Goal: Communication & Community: Answer question/provide support

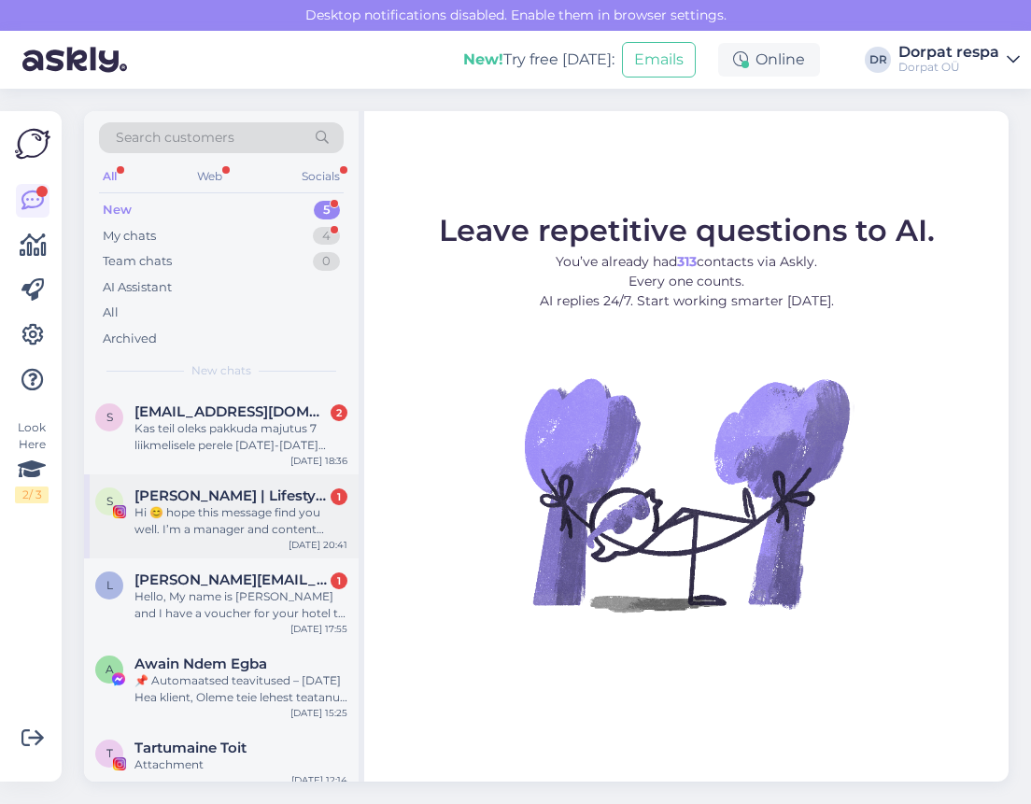
click at [263, 520] on div "Hi 😊 hope this message find you well. I’m a manager and content producer for so…" at bounding box center [241, 521] width 213 height 34
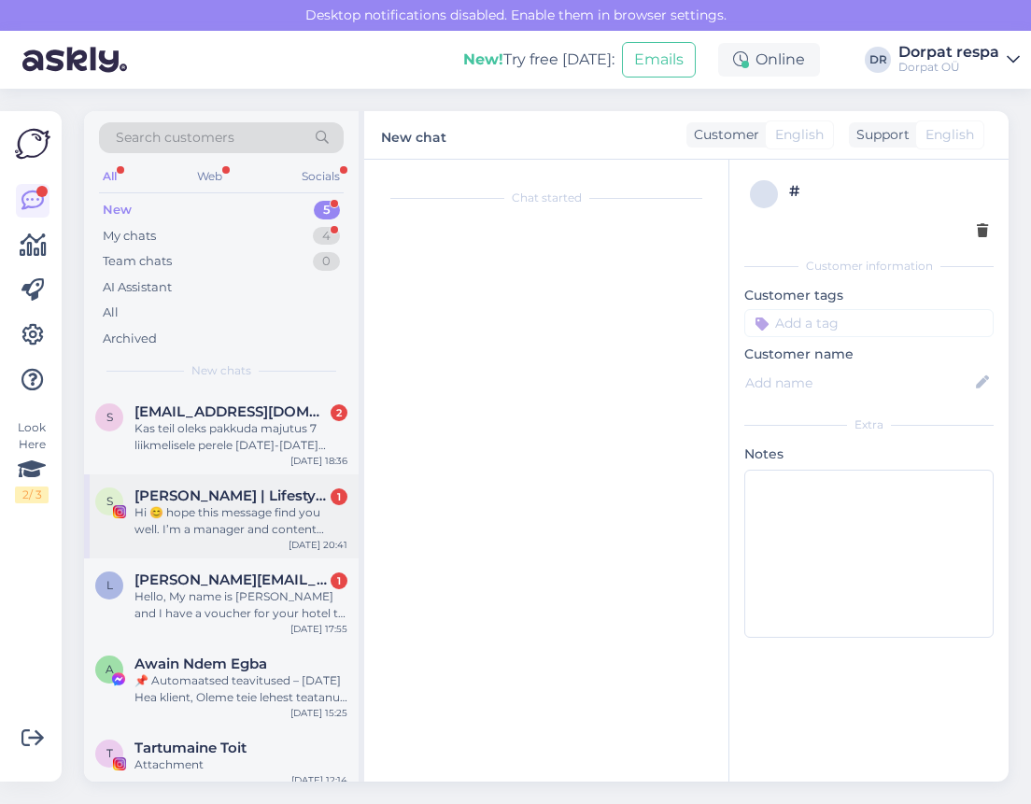
scroll to position [39, 0]
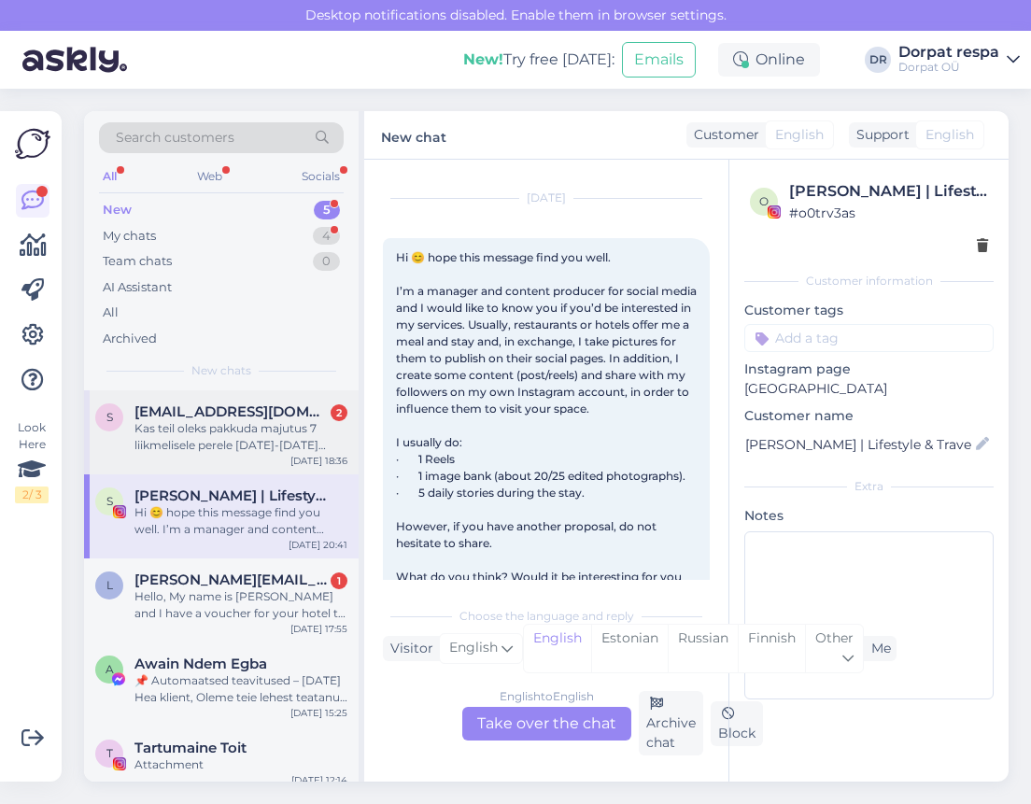
click at [261, 432] on div "Kas teil oleks pakkuda majutus 7 liikmelisele perele [DATE]-[DATE] ,meid on kak…" at bounding box center [241, 437] width 213 height 34
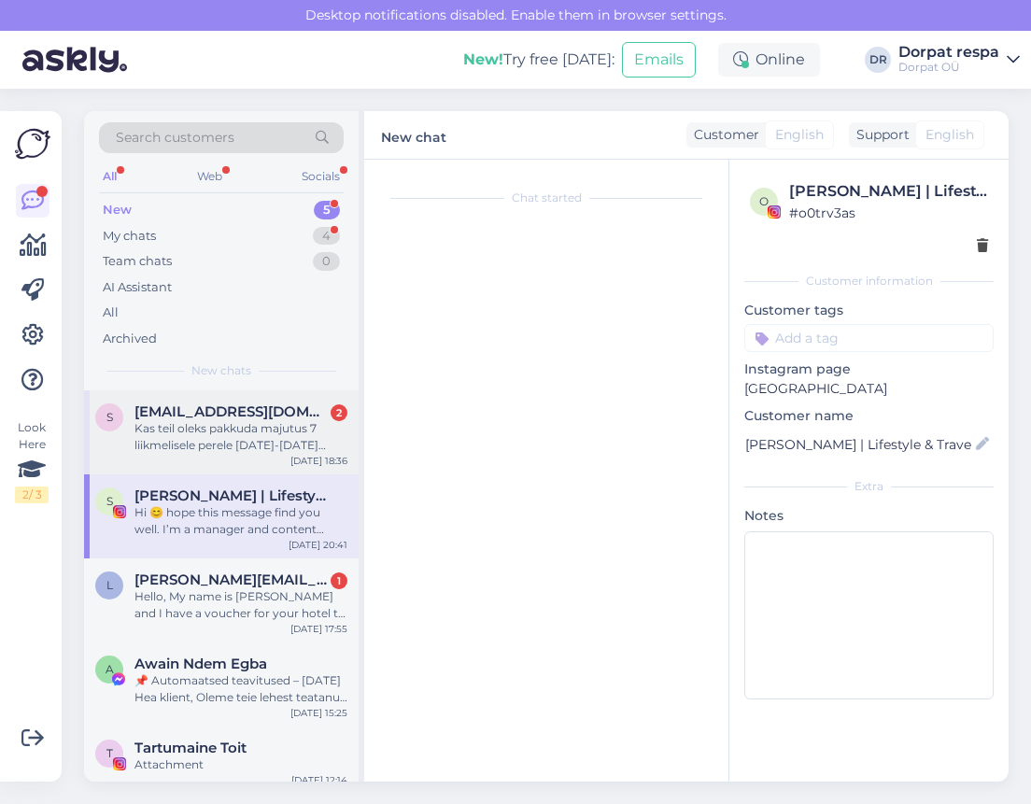
scroll to position [0, 0]
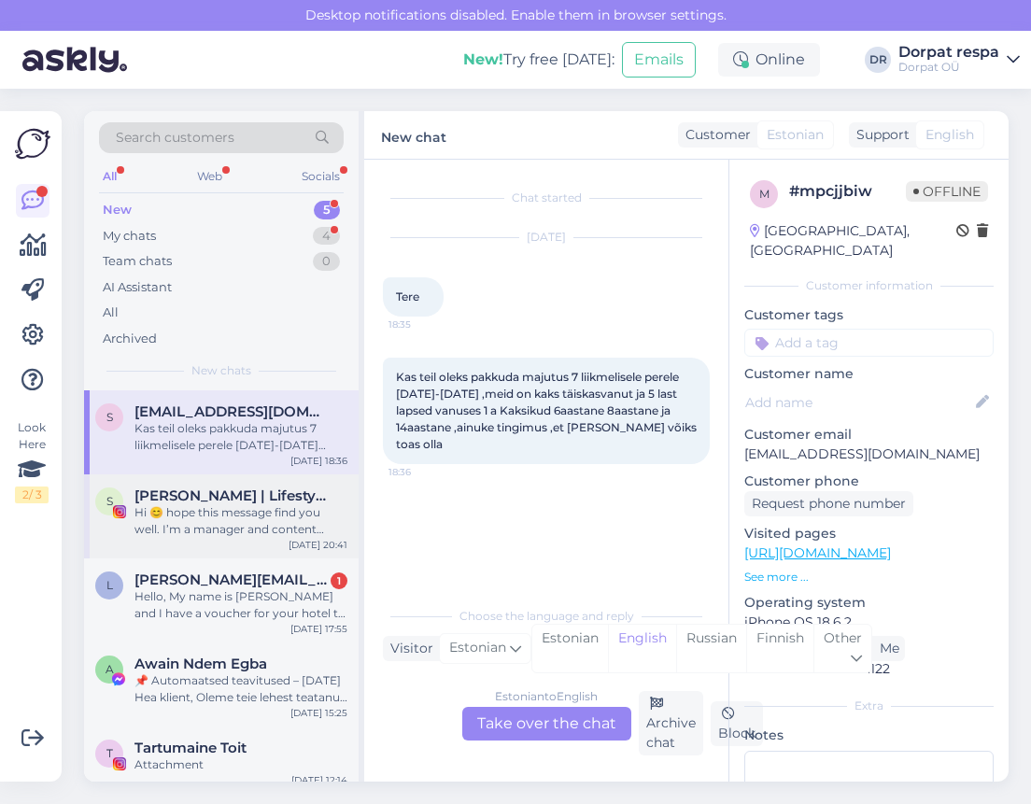
click at [270, 504] on div "Hi 😊 hope this message find you well. I’m a manager and content producer for so…" at bounding box center [241, 521] width 213 height 34
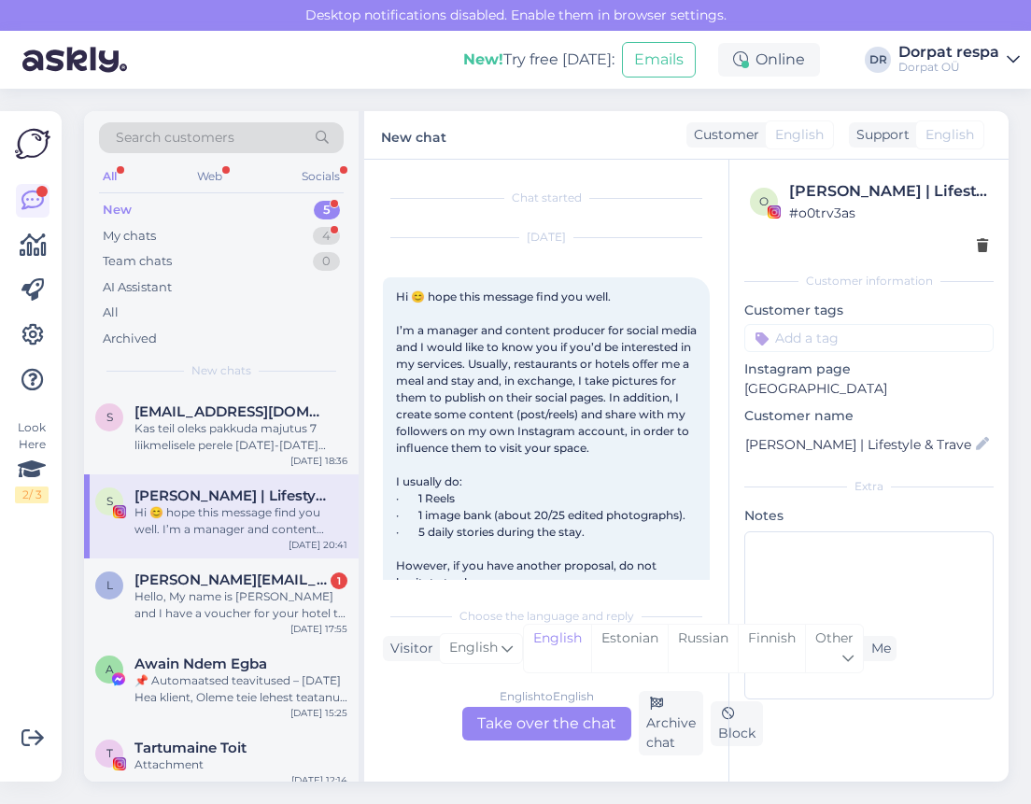
scroll to position [39, 0]
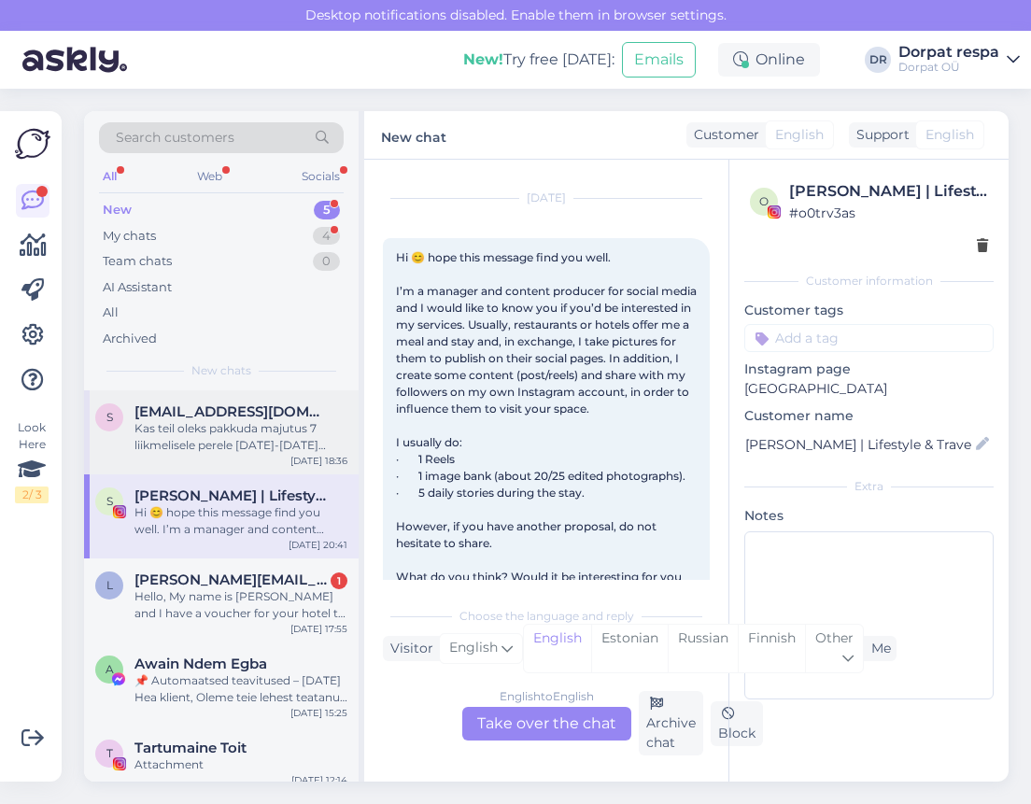
click at [276, 443] on div "Kas teil oleks pakkuda majutus 7 liikmelisele perele [DATE]-[DATE] ,meid on kak…" at bounding box center [241, 437] width 213 height 34
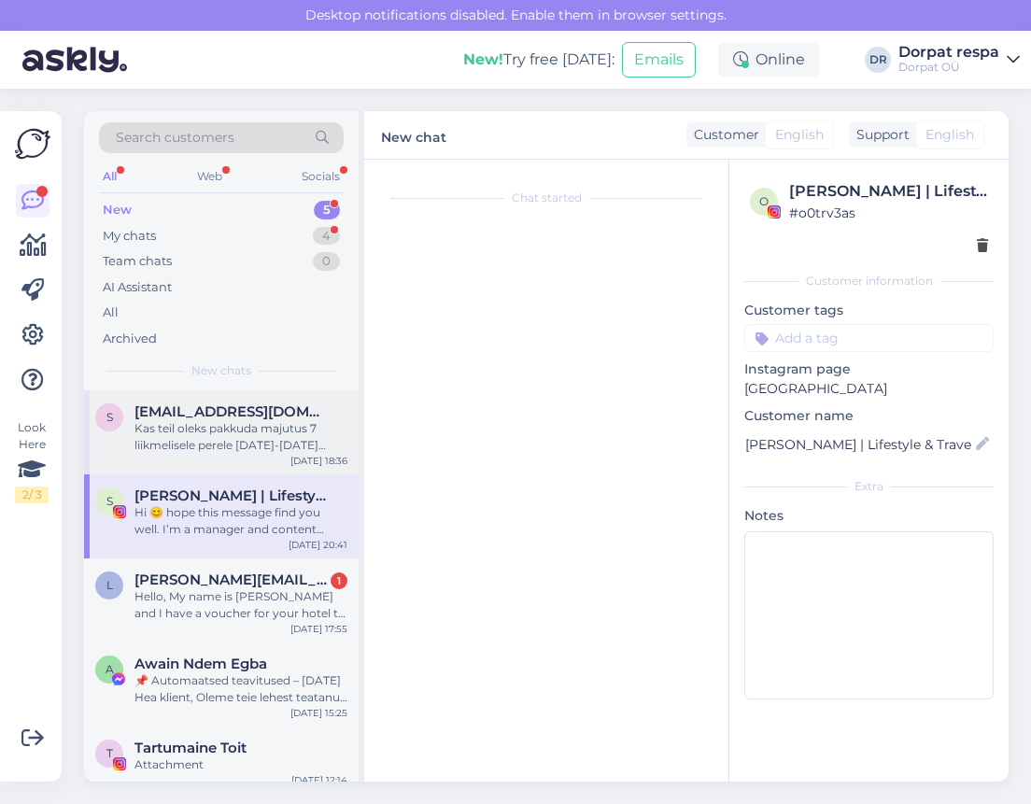
scroll to position [0, 0]
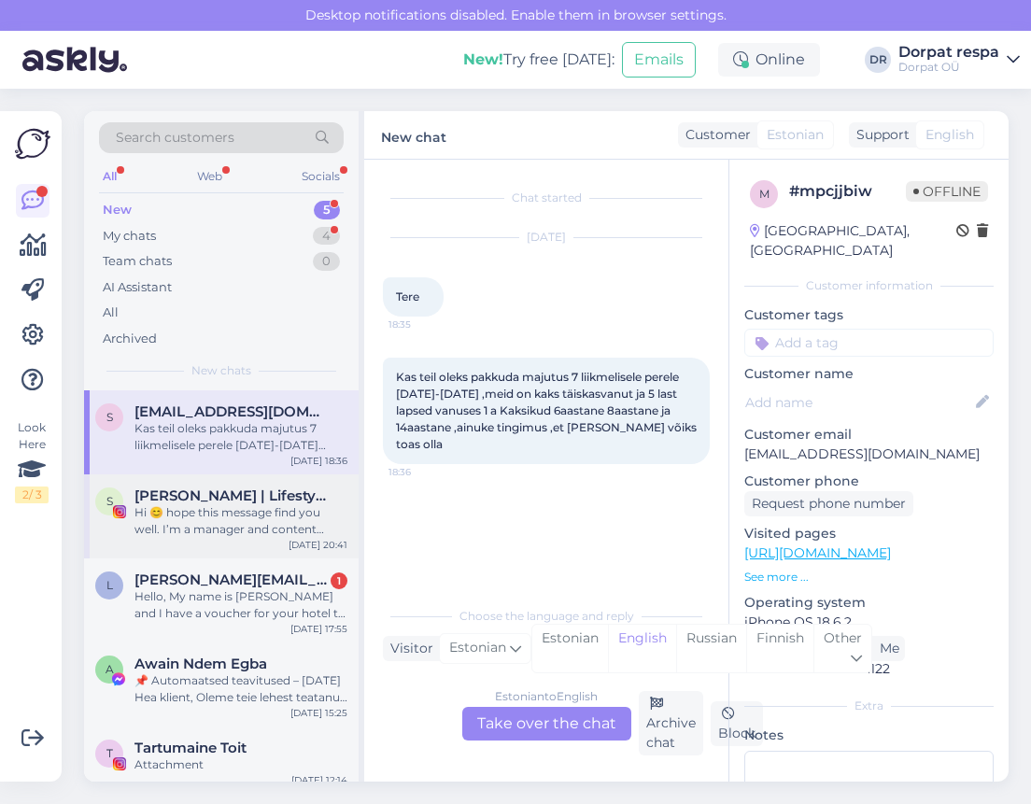
click at [270, 527] on div "Hi 😊 hope this message find you well. I’m a manager and content producer for so…" at bounding box center [241, 521] width 213 height 34
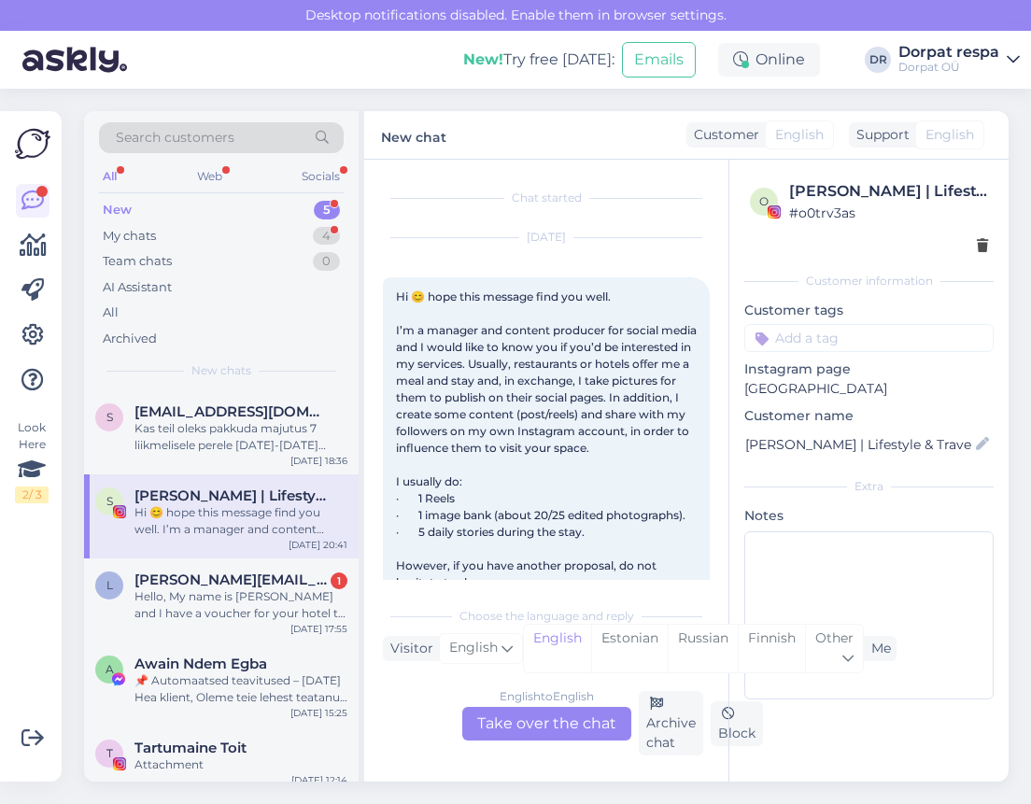
scroll to position [39, 0]
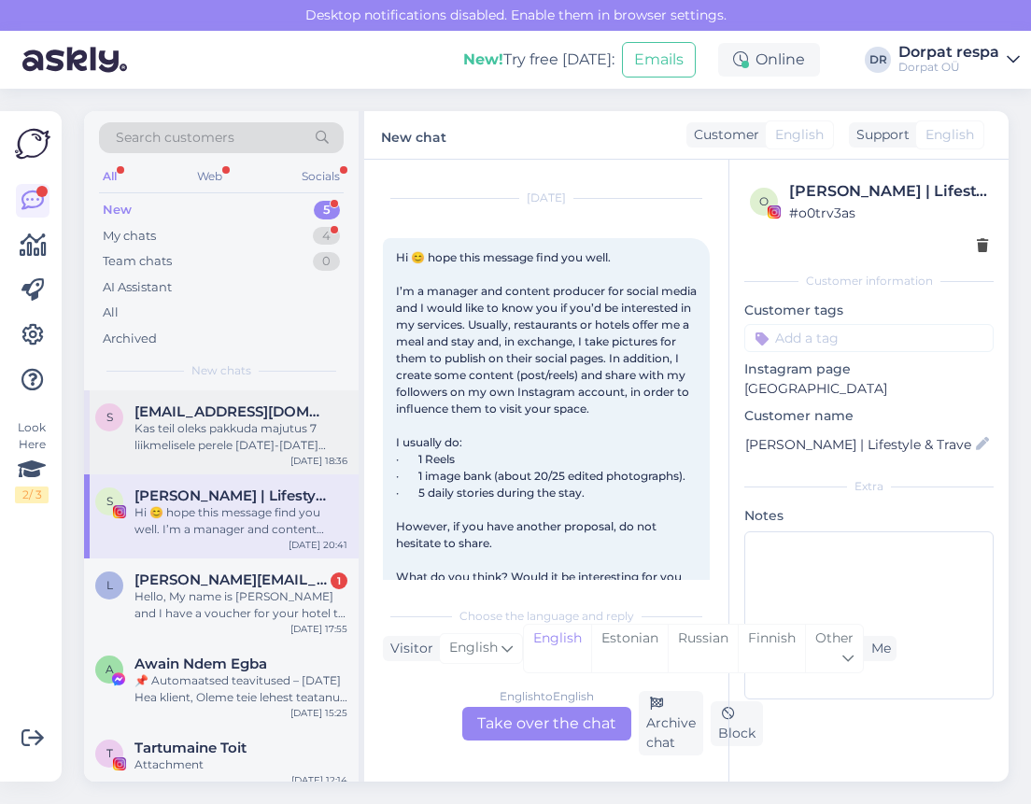
click at [279, 454] on div "s shadoe84@gmail.com Kas teil oleks pakkuda majutus 7 liikmelisele perele 27-28…" at bounding box center [221, 432] width 275 height 84
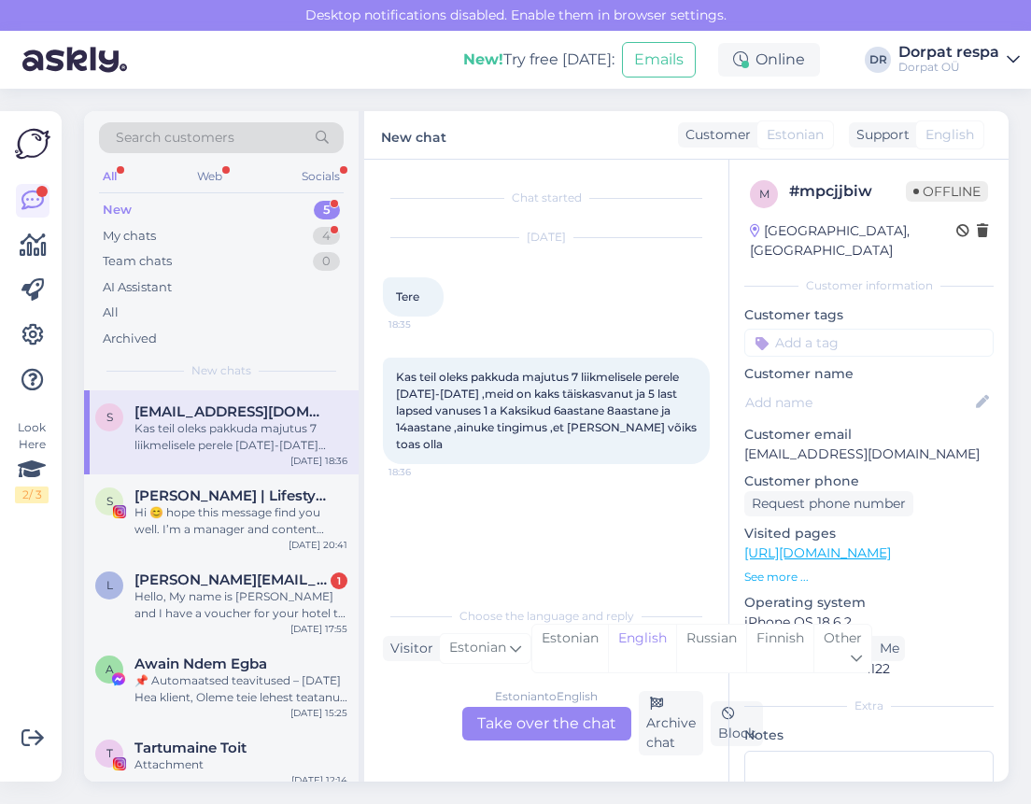
scroll to position [0, 0]
click at [91, 517] on div "S SARAH PINTO | Lifestyle & Travel Hi 😊 hope this message find you well. I’m a …" at bounding box center [221, 517] width 275 height 84
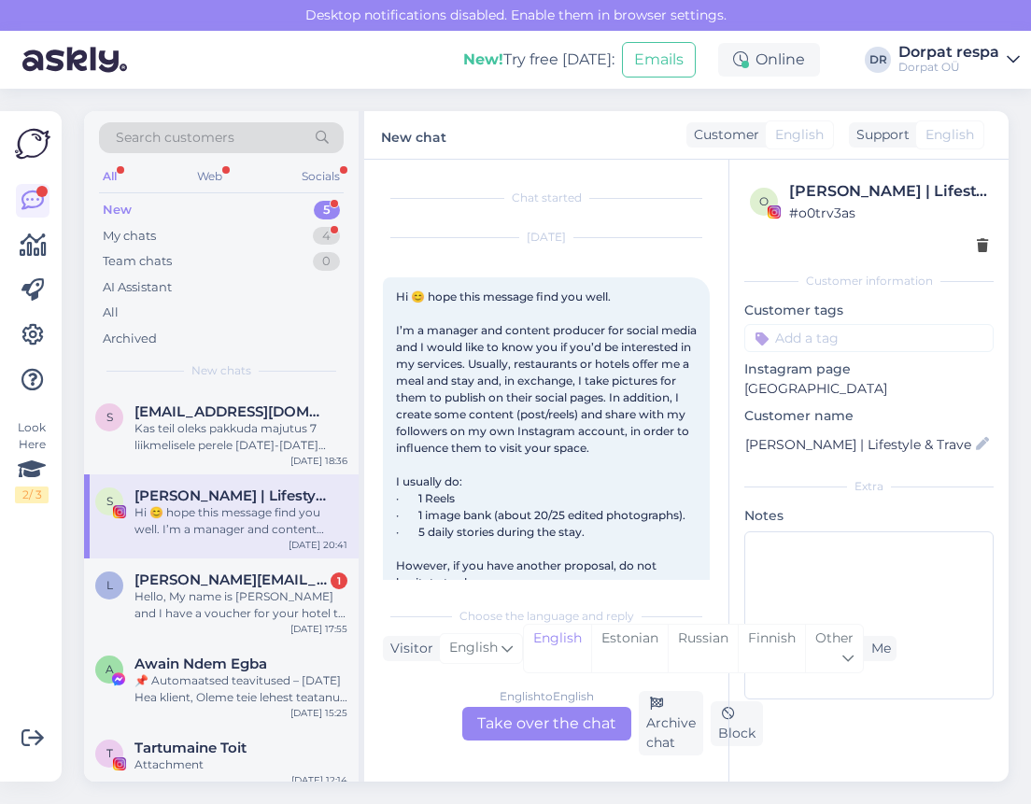
scroll to position [39, 0]
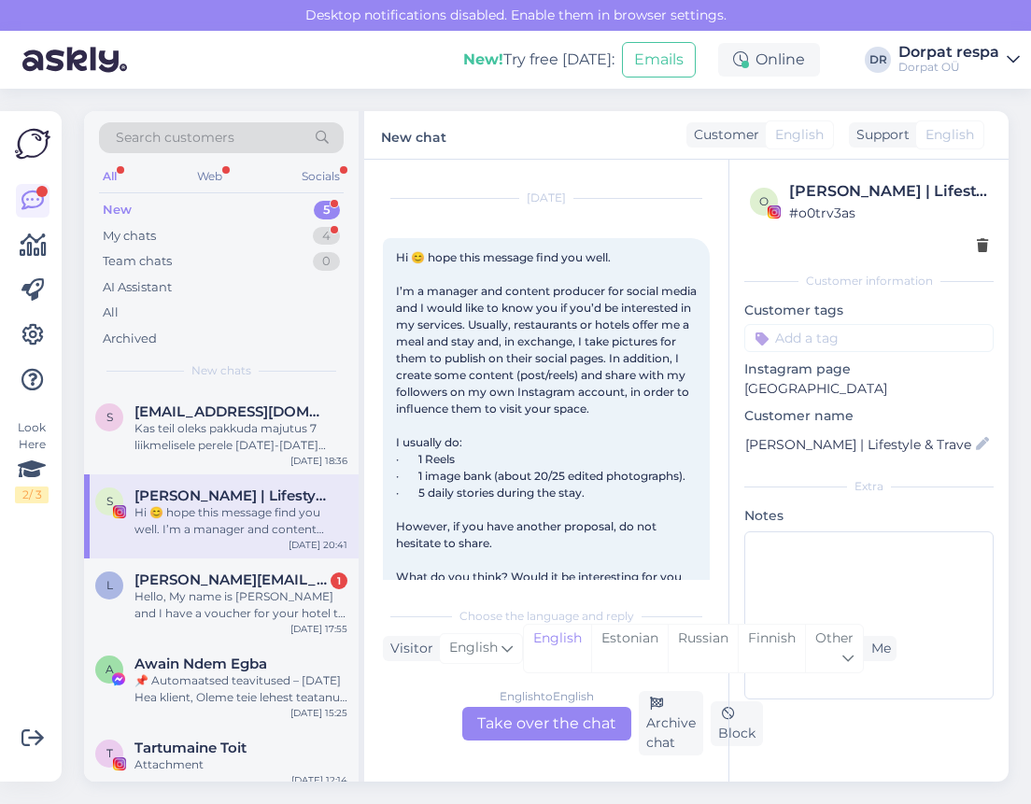
click at [87, 515] on div "S SARAH PINTO | Lifestyle & Travel Hi 😊 hope this message find you well. I’m a …" at bounding box center [221, 517] width 275 height 84
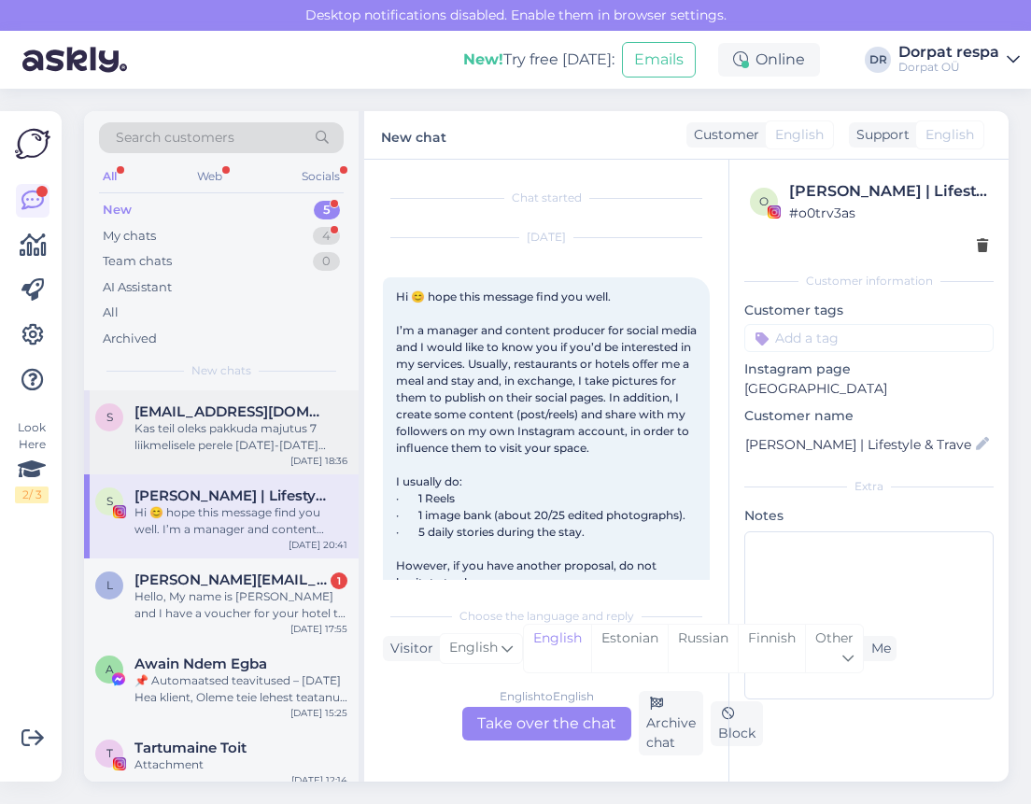
click at [169, 435] on div "Kas teil oleks pakkuda majutus 7 liikmelisele perele [DATE]-[DATE] ,meid on kak…" at bounding box center [241, 437] width 213 height 34
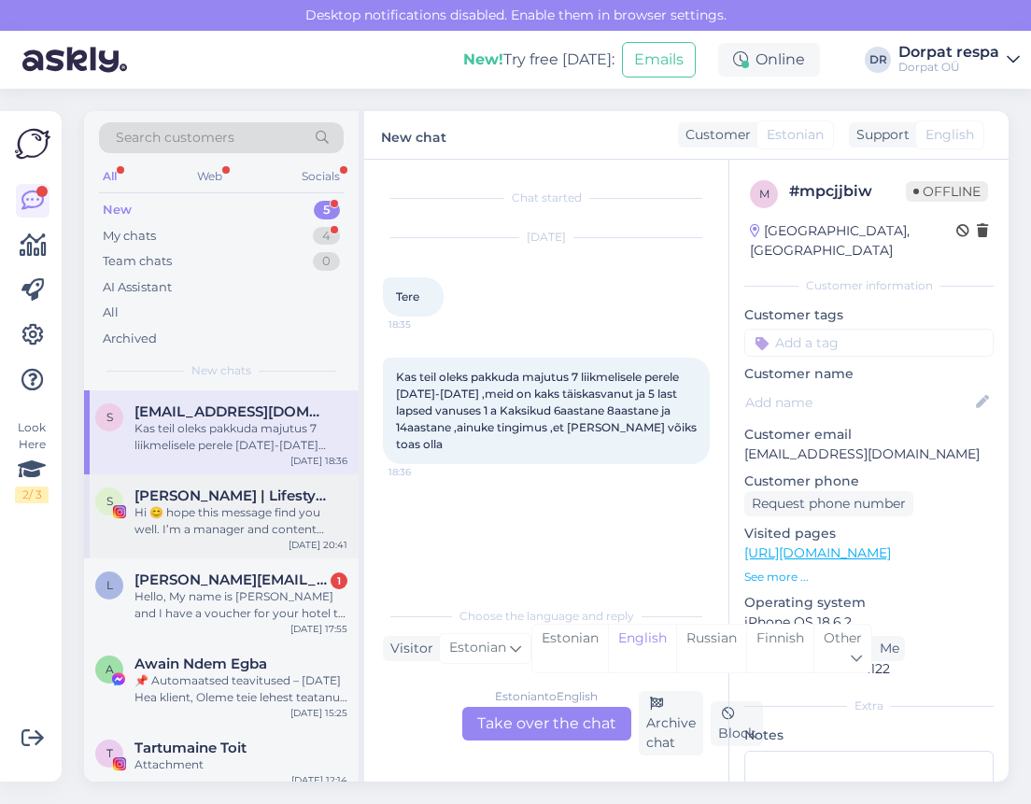
drag, startPoint x: 227, startPoint y: 529, endPoint x: 177, endPoint y: 512, distance: 52.3
click at [177, 512] on div "Hi 😊 hope this message find you well. I’m a manager and content producer for so…" at bounding box center [241, 521] width 213 height 34
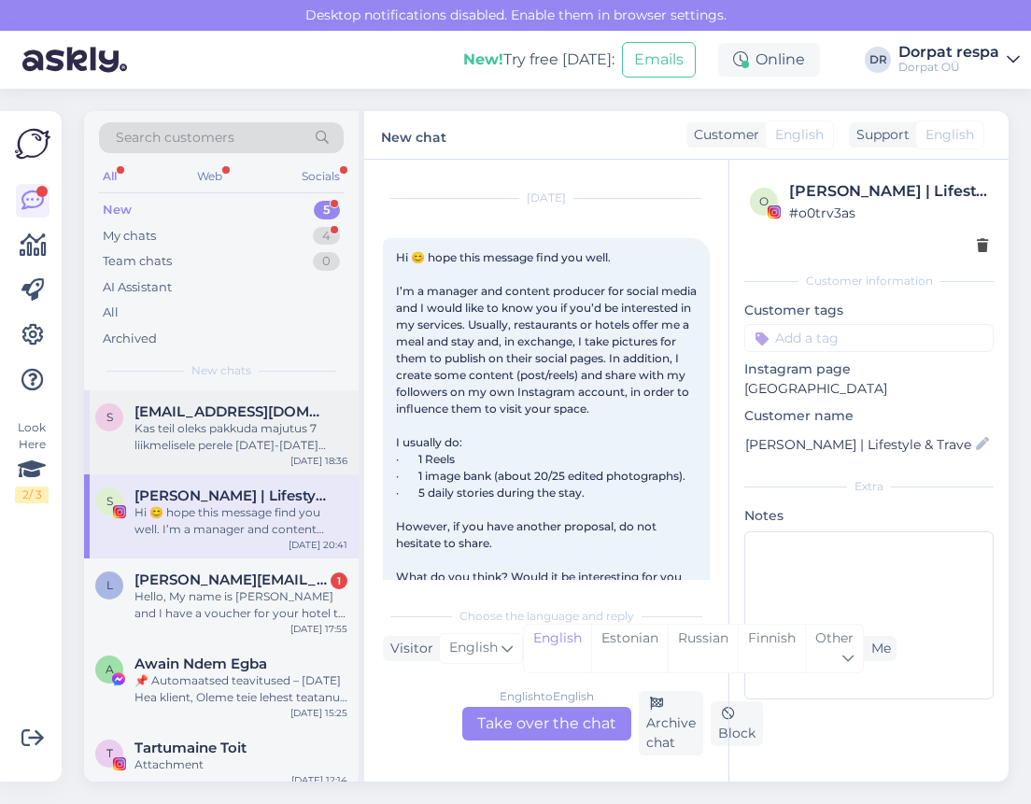
click at [188, 454] on div "s shadoe84@gmail.com Kas teil oleks pakkuda majutus 7 liikmelisele perele 27-28…" at bounding box center [221, 432] width 275 height 84
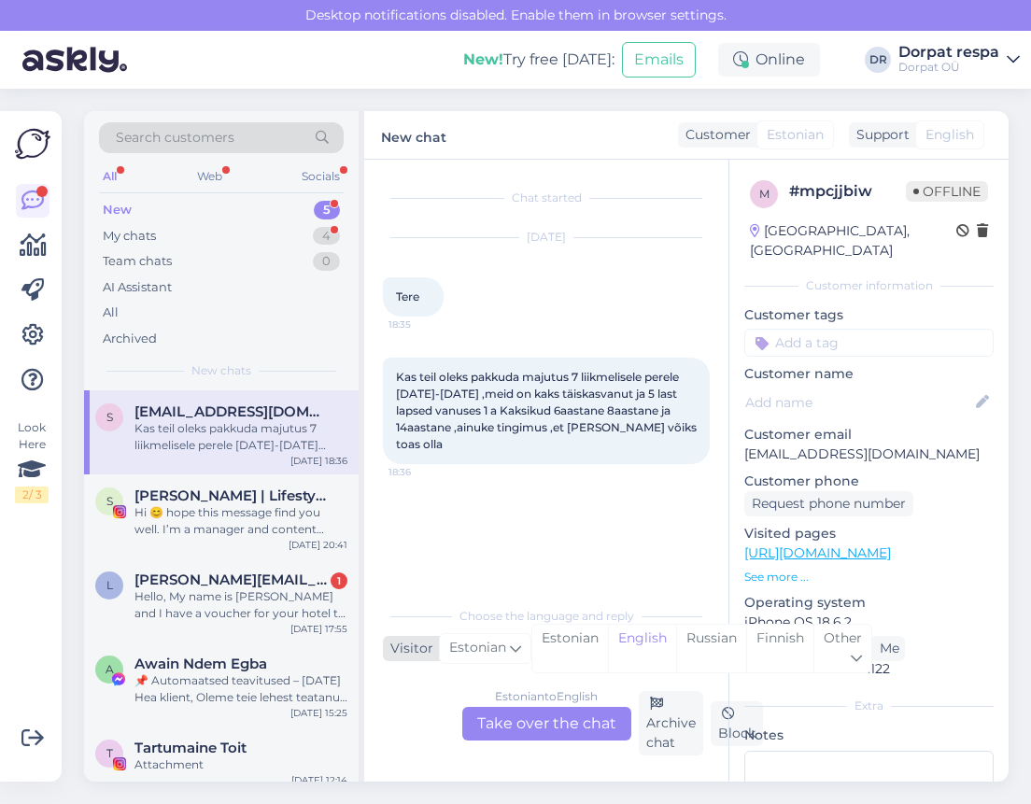
click at [486, 644] on span "Estonian" at bounding box center [477, 648] width 57 height 21
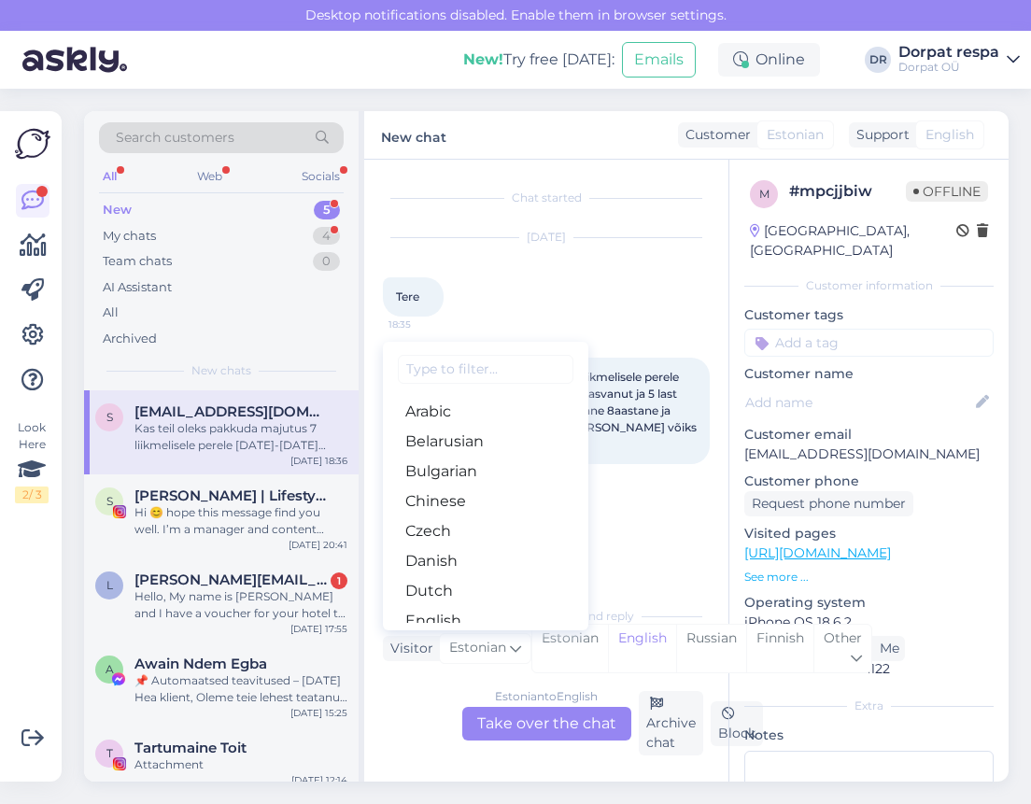
click at [527, 722] on div "Estonian to English Take over the chat" at bounding box center [546, 724] width 169 height 34
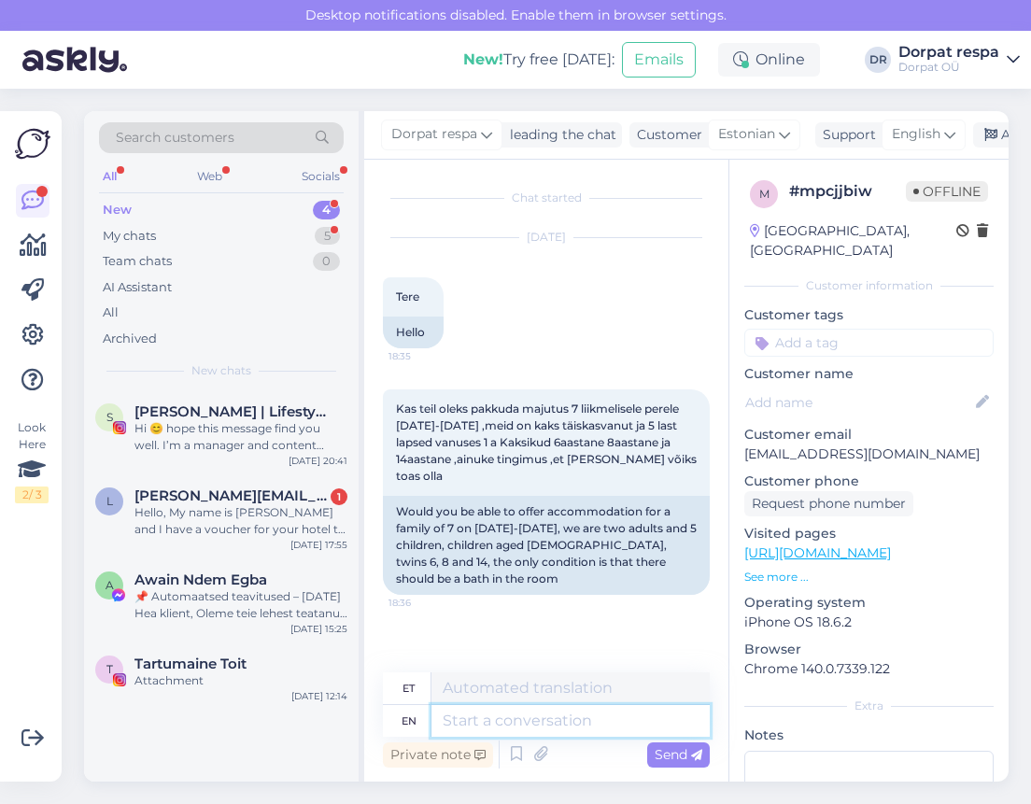
click at [513, 715] on textarea at bounding box center [571, 721] width 278 height 32
click at [516, 688] on textarea at bounding box center [571, 689] width 278 height 32
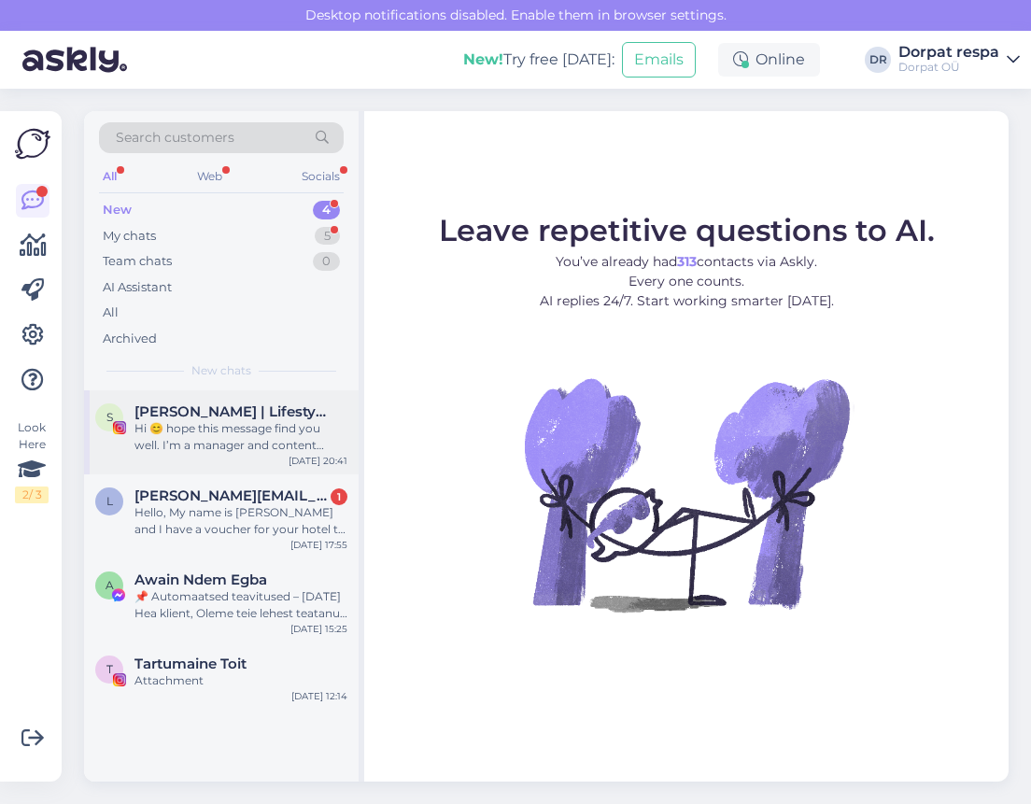
click at [259, 434] on div "Hi 😊 hope this message find you well. I’m a manager and content producer for so…" at bounding box center [241, 437] width 213 height 34
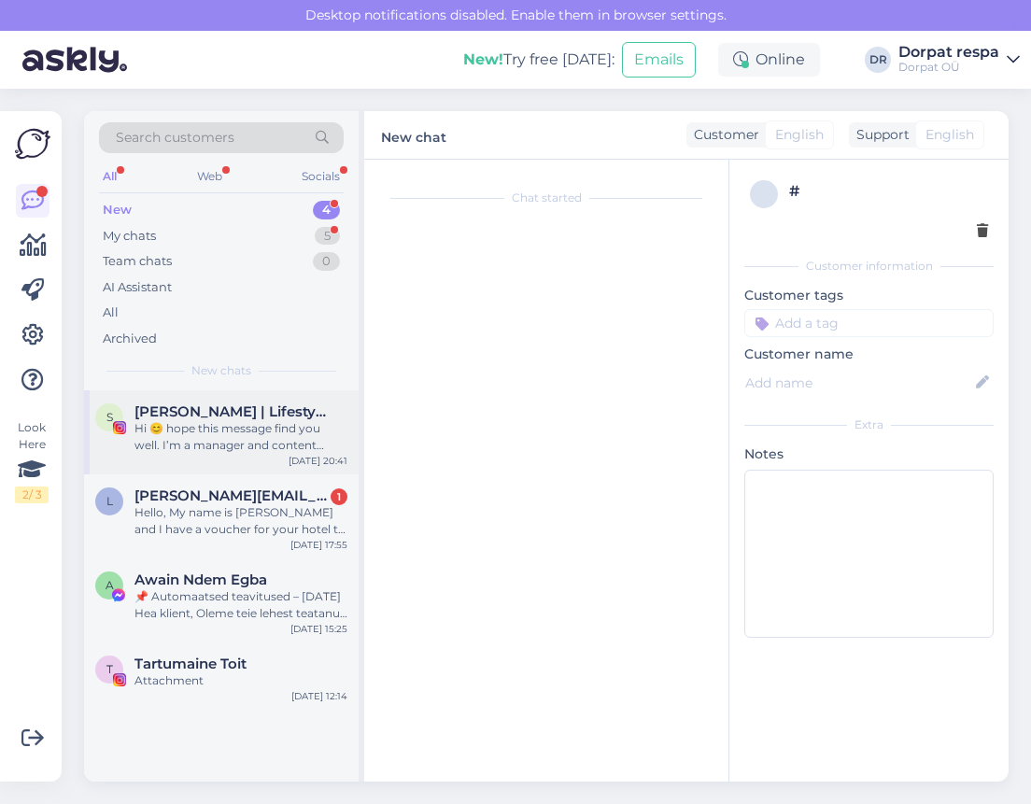
scroll to position [39, 0]
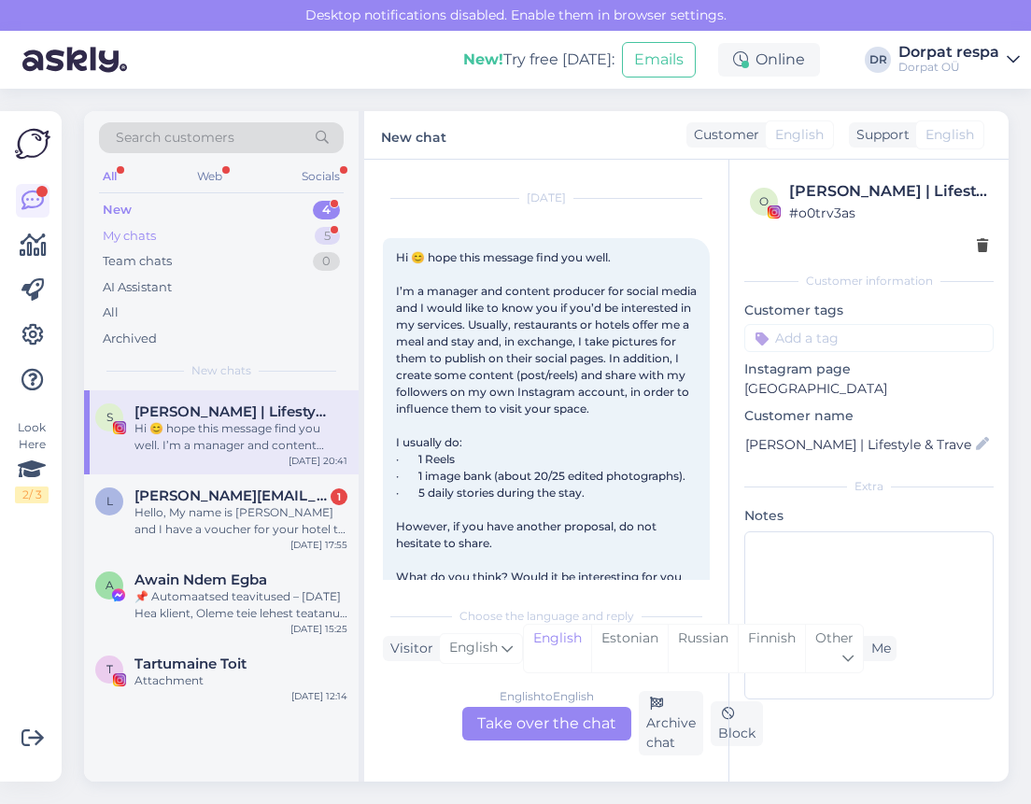
click at [127, 243] on div "My chats" at bounding box center [129, 236] width 53 height 19
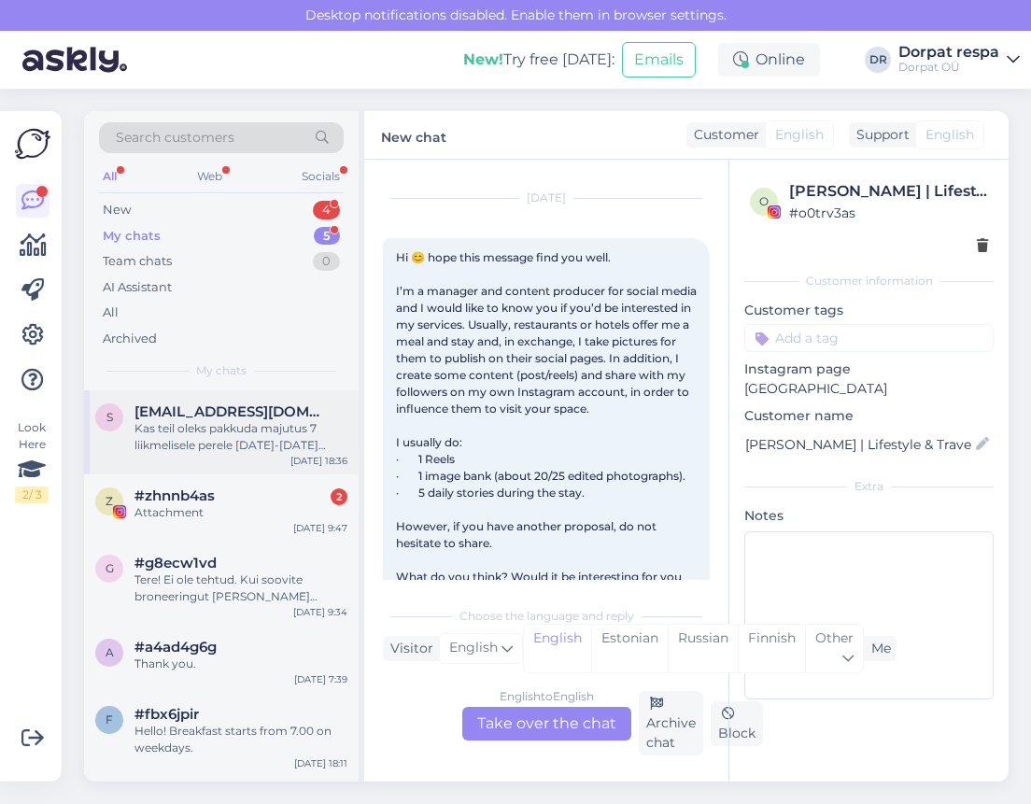
click at [221, 449] on div "Kas teil oleks pakkuda majutus 7 liikmelisele perele [DATE]-[DATE] ,meid on kak…" at bounding box center [241, 437] width 213 height 34
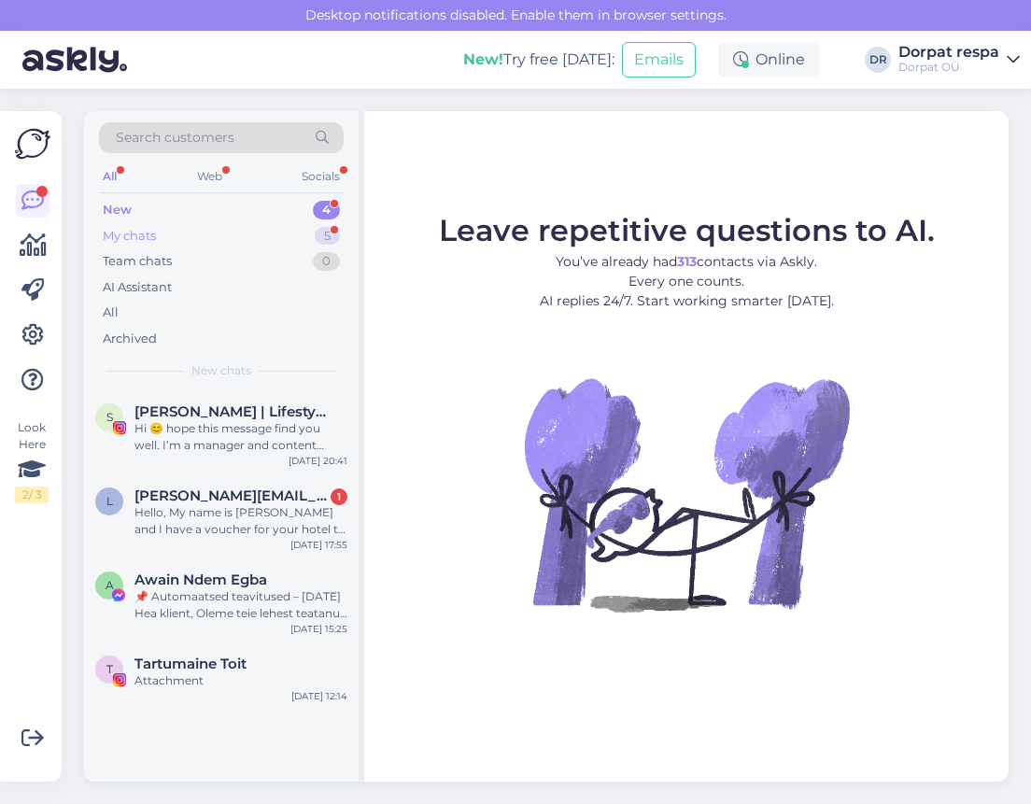
click at [159, 238] on div "My chats 5" at bounding box center [221, 236] width 245 height 26
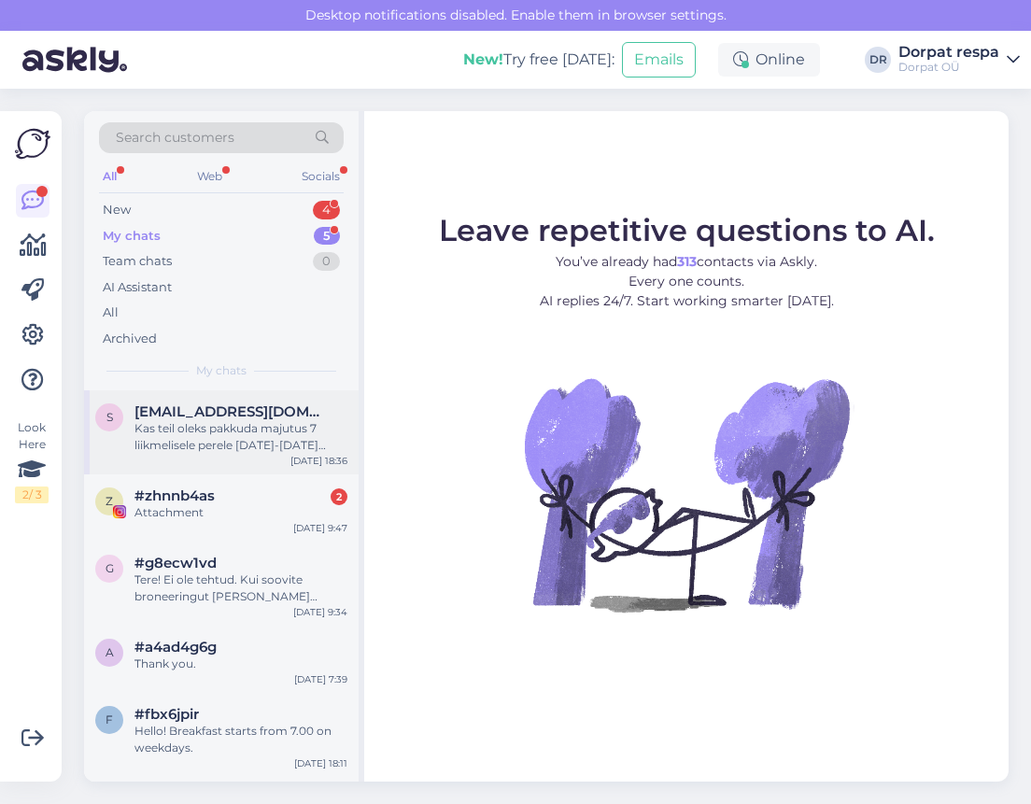
click at [262, 435] on div "Kas teil oleks pakkuda majutus 7 liikmelisele perele [DATE]-[DATE] ,meid on kak…" at bounding box center [241, 437] width 213 height 34
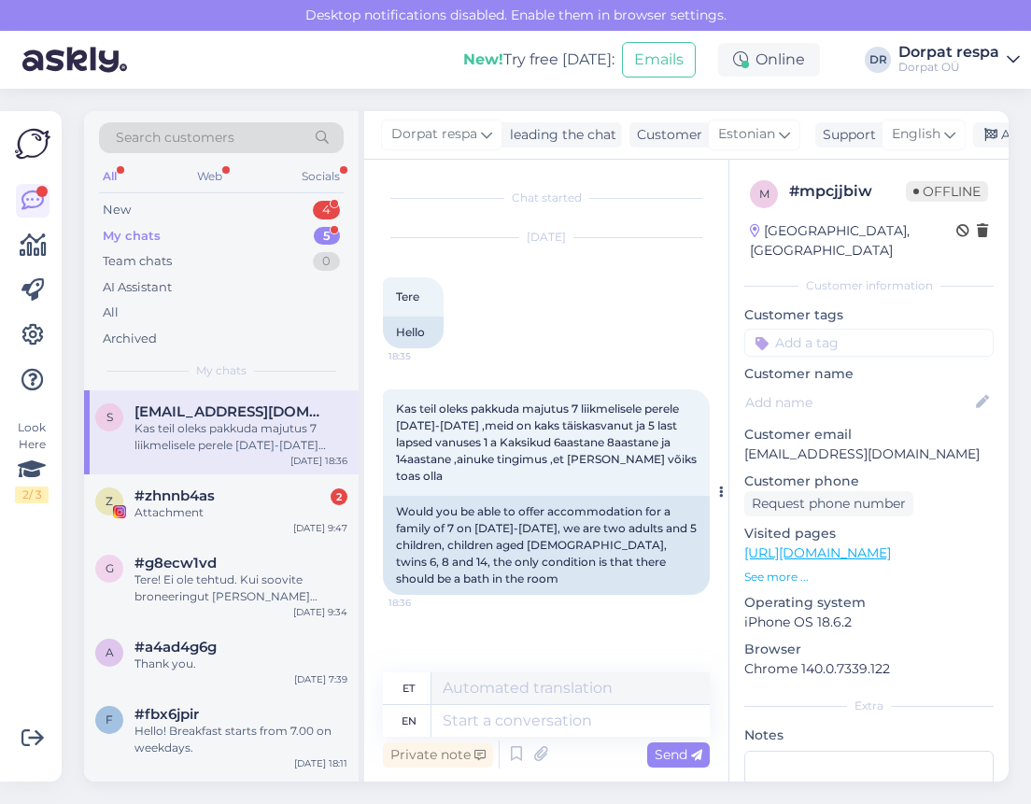
click at [719, 487] on icon at bounding box center [721, 492] width 5 height 11
click at [557, 605] on div "Chat started [DATE] Tere 18:35 Hello Kas teil oleks pakkuda majutus 7 liikmelis…" at bounding box center [555, 416] width 344 height 477
click at [516, 500] on div "Would you be able to offer accommodation for a family of 7 on [DATE]-[DATE], we…" at bounding box center [546, 545] width 327 height 99
click at [484, 738] on div "Private note Send" at bounding box center [546, 754] width 327 height 35
click at [489, 724] on textarea at bounding box center [571, 721] width 278 height 32
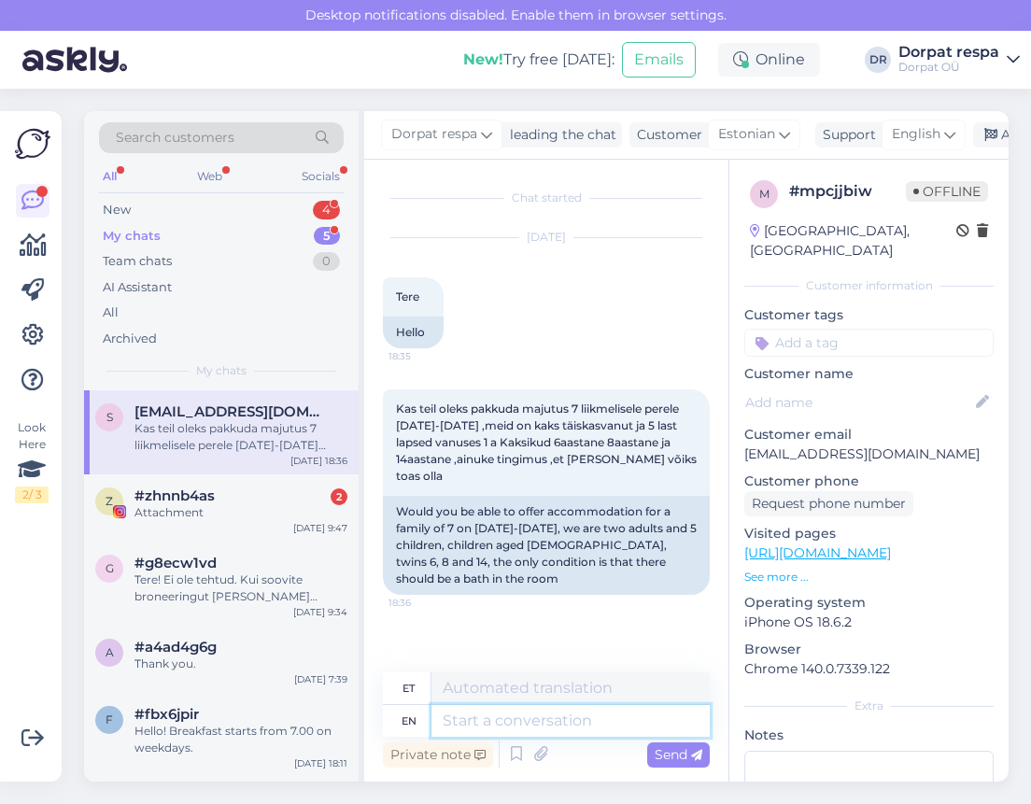
click at [489, 724] on textarea at bounding box center [571, 721] width 278 height 32
type textarea "Tere"
type textarea "Tere1"
type textarea "Tere!"
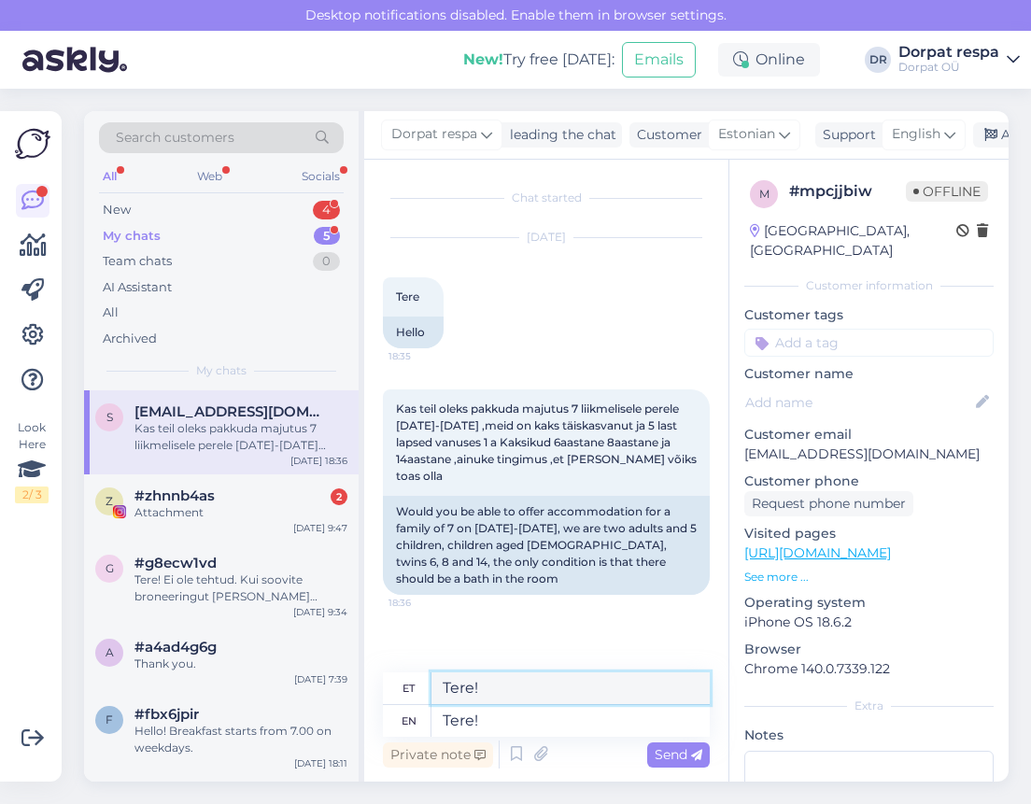
click at [493, 690] on textarea "Tere!" at bounding box center [571, 689] width 278 height 32
click at [491, 717] on textarea "Tere!" at bounding box center [571, 721] width 278 height 32
type textarea "Tere! Meie"
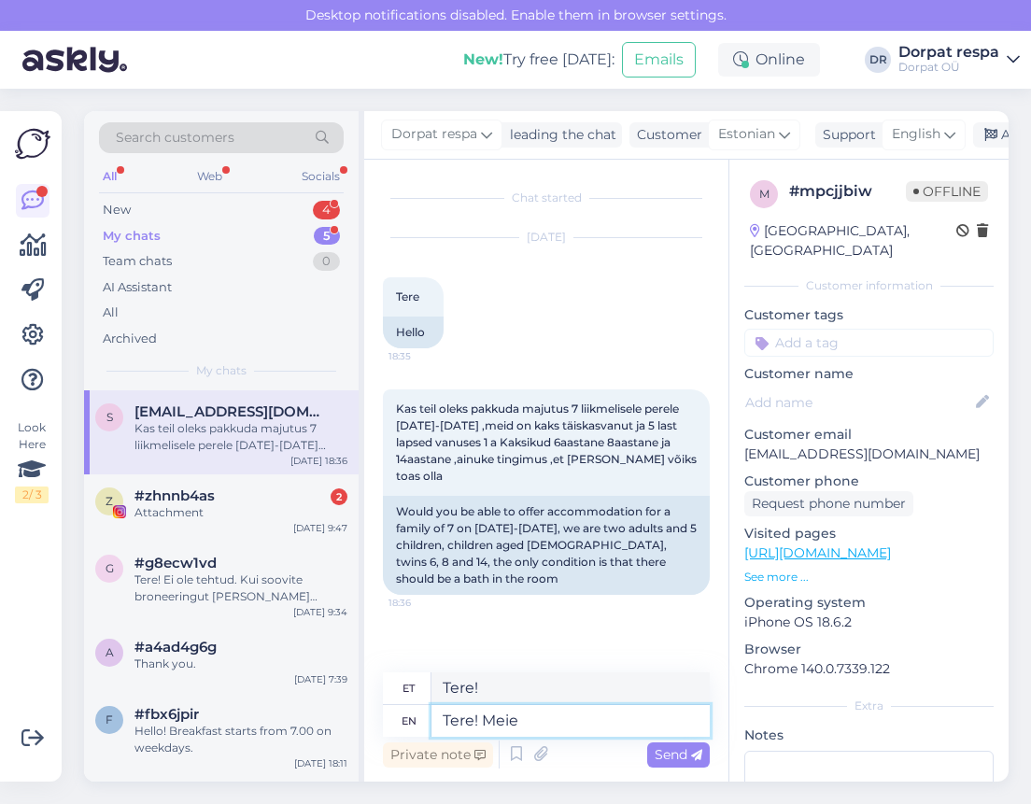
type textarea "Tere! [GEOGRAPHIC_DATA]"
click at [581, 715] on textarea "Tere! Meie" at bounding box center [571, 721] width 278 height 32
click at [537, 724] on textarea "Tere! Meie" at bounding box center [571, 721] width 278 height 32
type textarea "Tere! Meie hotellis"
type textarea "Tere! Meie hotell"
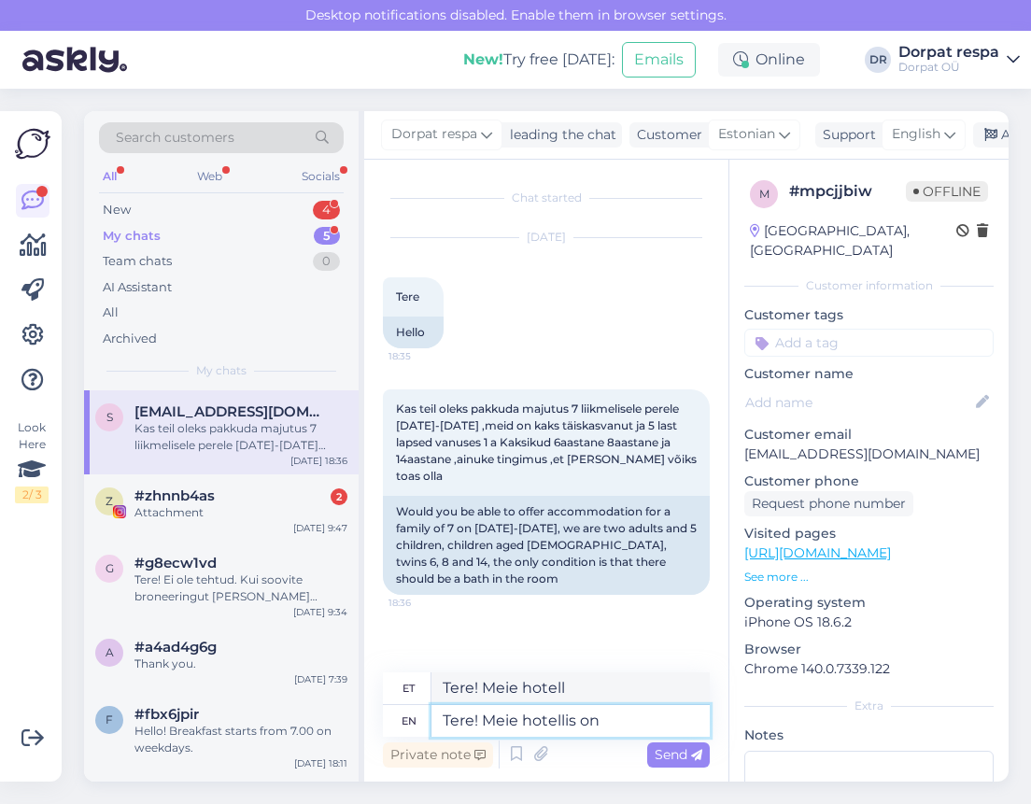
type textarea "Tere! Meie hotellis on"
type textarea "Tere! Meie hotell on"
type textarea "Tere! Meie hotellis on pere"
type textarea "Tere! Meie hotell on pere juures"
click at [654, 720] on textarea "Tere! Meie hotellis on pere" at bounding box center [571, 721] width 278 height 32
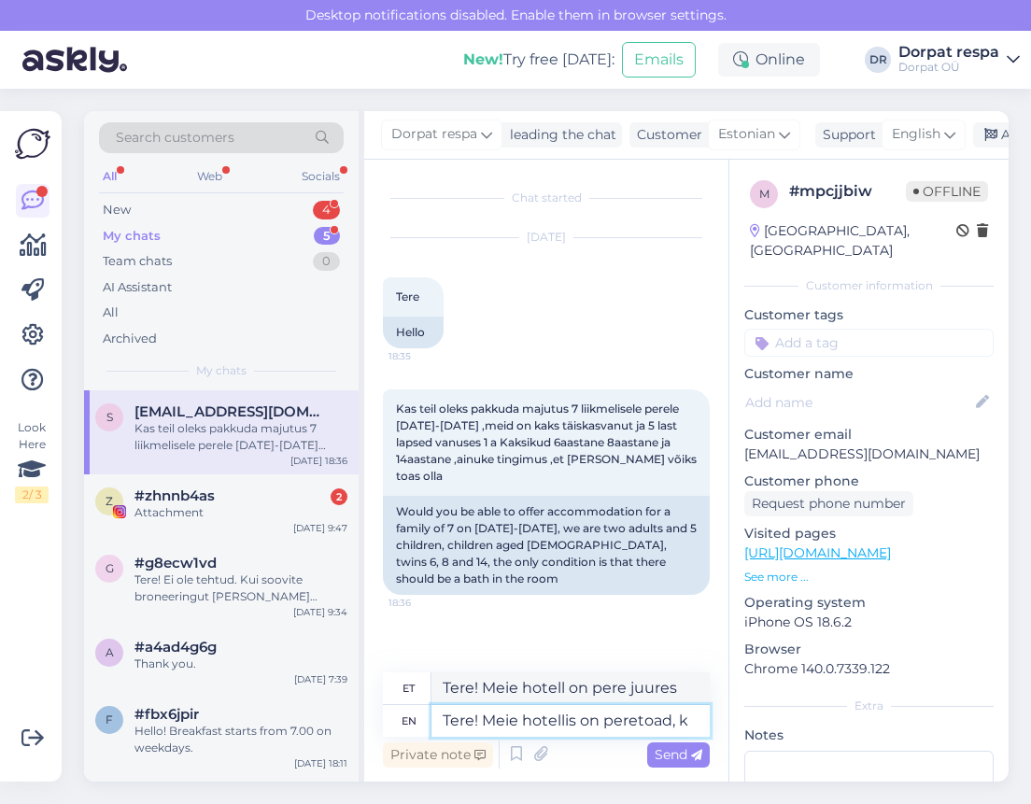
type textarea "Tere! Meie hotellis on peretoad, ku"
type textarea "Tere! Meie hotellid peretoad,"
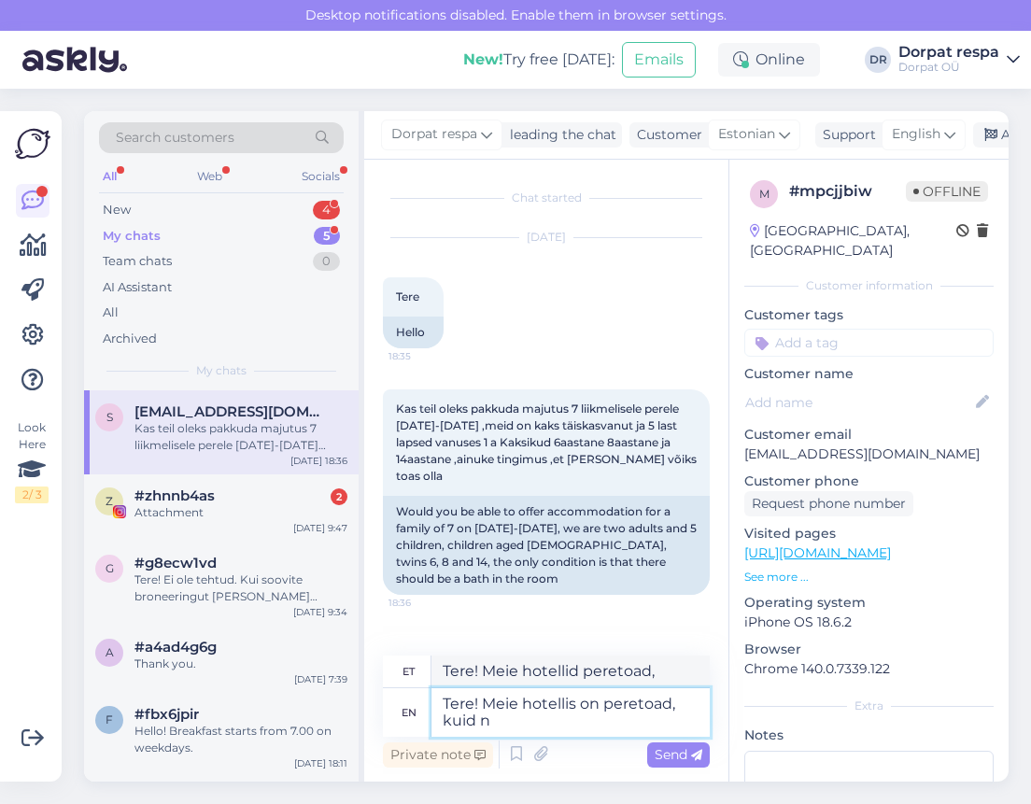
type textarea "Tere! Meie hotellis on peretoad, kuid ne"
type textarea "Tere! Meie hotellis on peretoad, kuid"
type textarea "Tere! Meie hotellis on peretoad, kuid need on"
type textarea "Tere! Meie hotellis on peretoad, kuid need"
type textarea "Tere! Meie hotellis on peretoad, kuid need on"
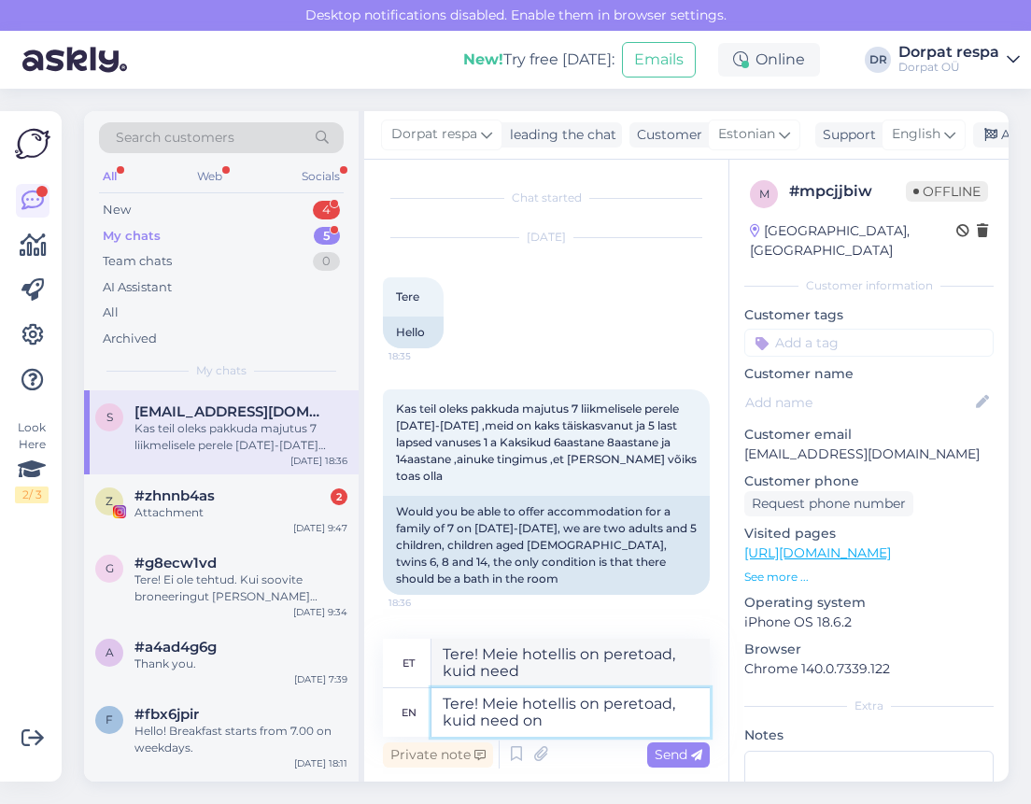
type textarea "Tere! Meie hotellis on peretoad, kuid need on"
type textarea "Tere! Meie hotellis on peretoad, kuid need on 4"
type textarea "Tere! Meie hotellis on peretoad, kuid need on"
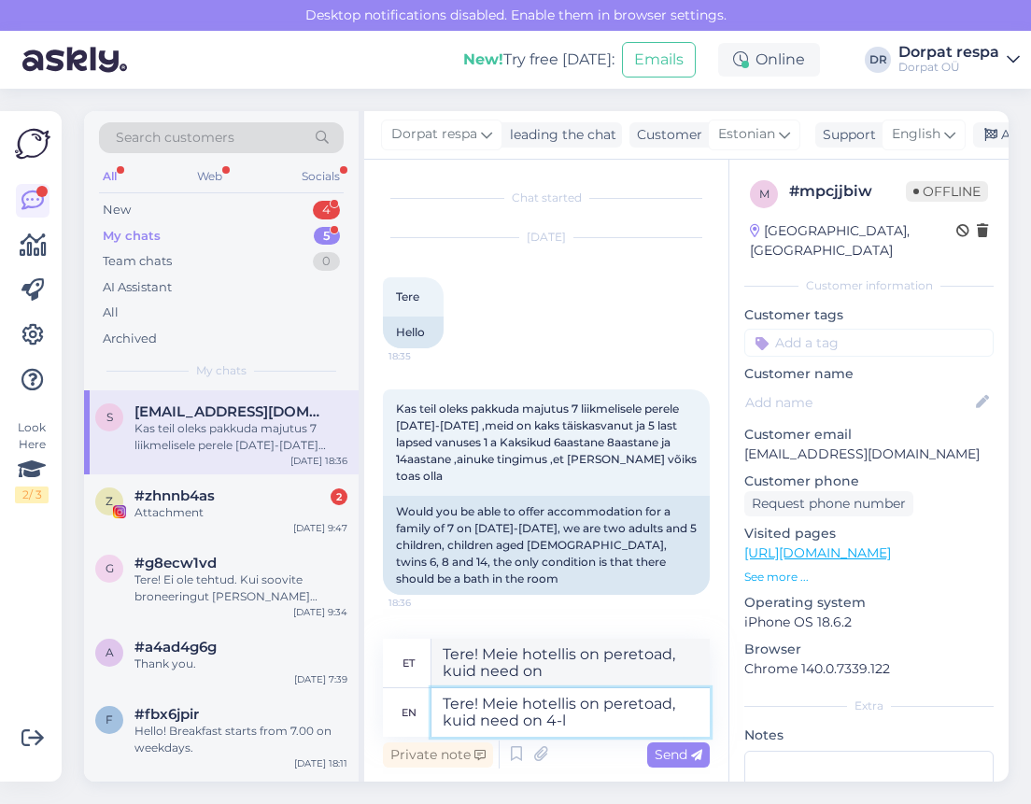
type textarea "Tere! Meie hotellis on peretoad, kuid need on 4-le"
